Goal: Information Seeking & Learning: Find specific fact

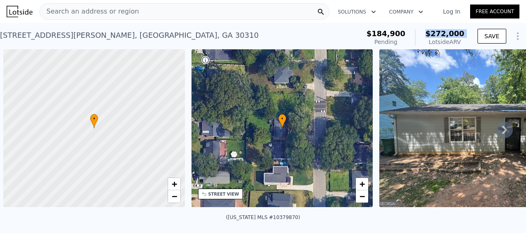
scroll to position [0, 3]
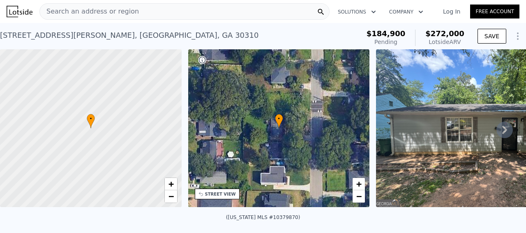
click at [157, 12] on div "Search an address or region" at bounding box center [184, 11] width 290 height 16
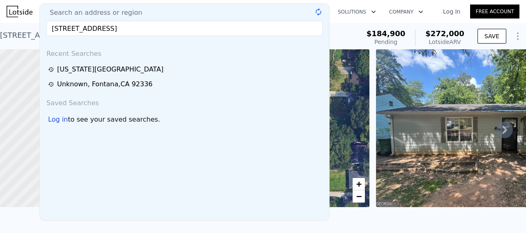
click at [189, 26] on input "[STREET_ADDRESS]" at bounding box center [184, 28] width 276 height 15
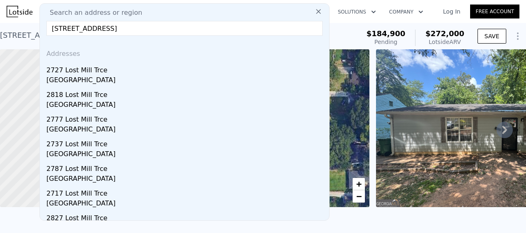
type input "[STREET_ADDRESS]"
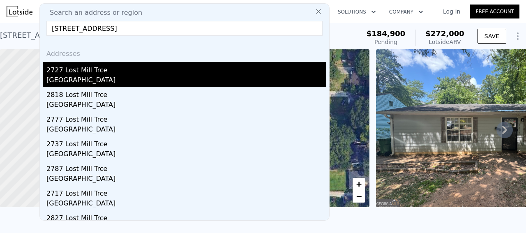
click at [111, 74] on div "2727 Lost Mill Trce" at bounding box center [186, 68] width 280 height 13
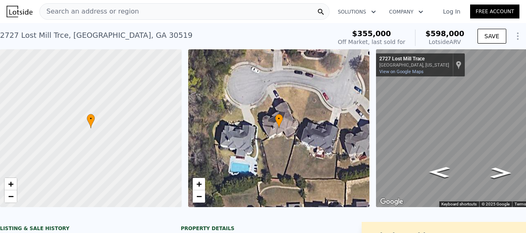
click at [127, 15] on div "Search an address or region" at bounding box center [184, 11] width 290 height 16
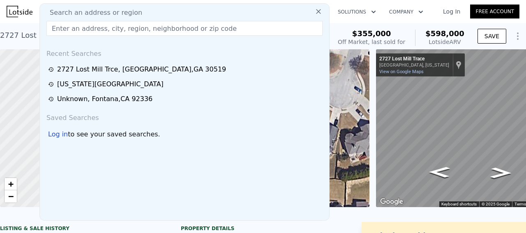
click at [95, 26] on input "text" at bounding box center [184, 28] width 276 height 15
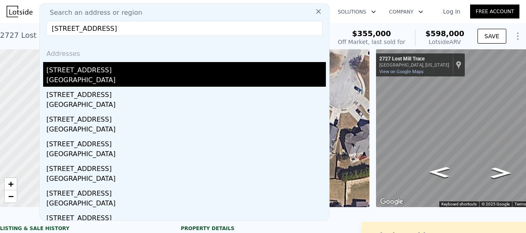
type input "[STREET_ADDRESS]"
click at [98, 75] on div "[GEOGRAPHIC_DATA]" at bounding box center [186, 81] width 280 height 12
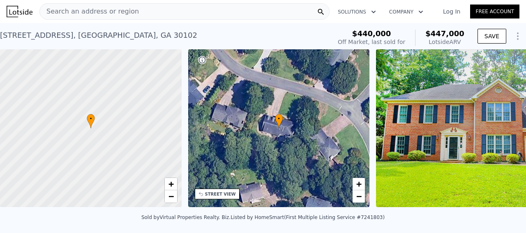
click at [442, 32] on span "$447,000" at bounding box center [445, 33] width 39 height 9
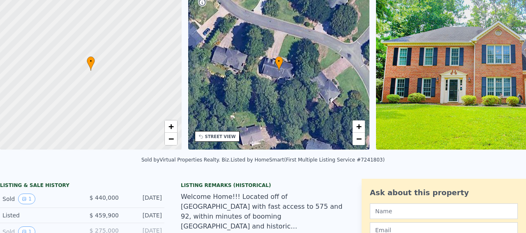
scroll to position [3, 0]
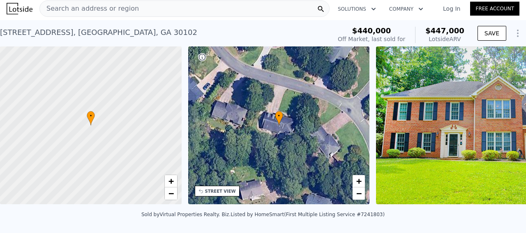
click at [445, 30] on span "$447,000" at bounding box center [445, 30] width 39 height 9
copy span "$447,000"
click at [157, 13] on div "Search an address or region" at bounding box center [184, 8] width 290 height 16
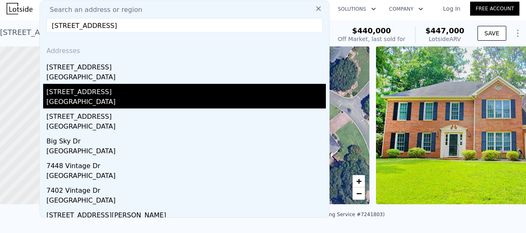
type input "[STREET_ADDRESS]"
click at [112, 93] on div "[STREET_ADDRESS]" at bounding box center [186, 90] width 280 height 13
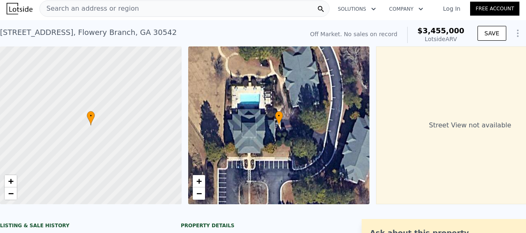
click at [103, 15] on div "Search an address or region" at bounding box center [89, 9] width 99 height 16
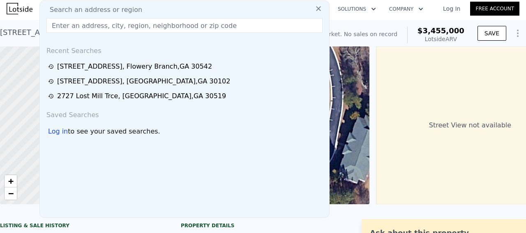
click at [107, 9] on span "Search an address or region" at bounding box center [92, 10] width 99 height 10
click at [111, 24] on input "text" at bounding box center [184, 25] width 276 height 15
paste input "[STREET_ADDRESS]"
type input "[STREET_ADDRESS]"
